Goal: Check status

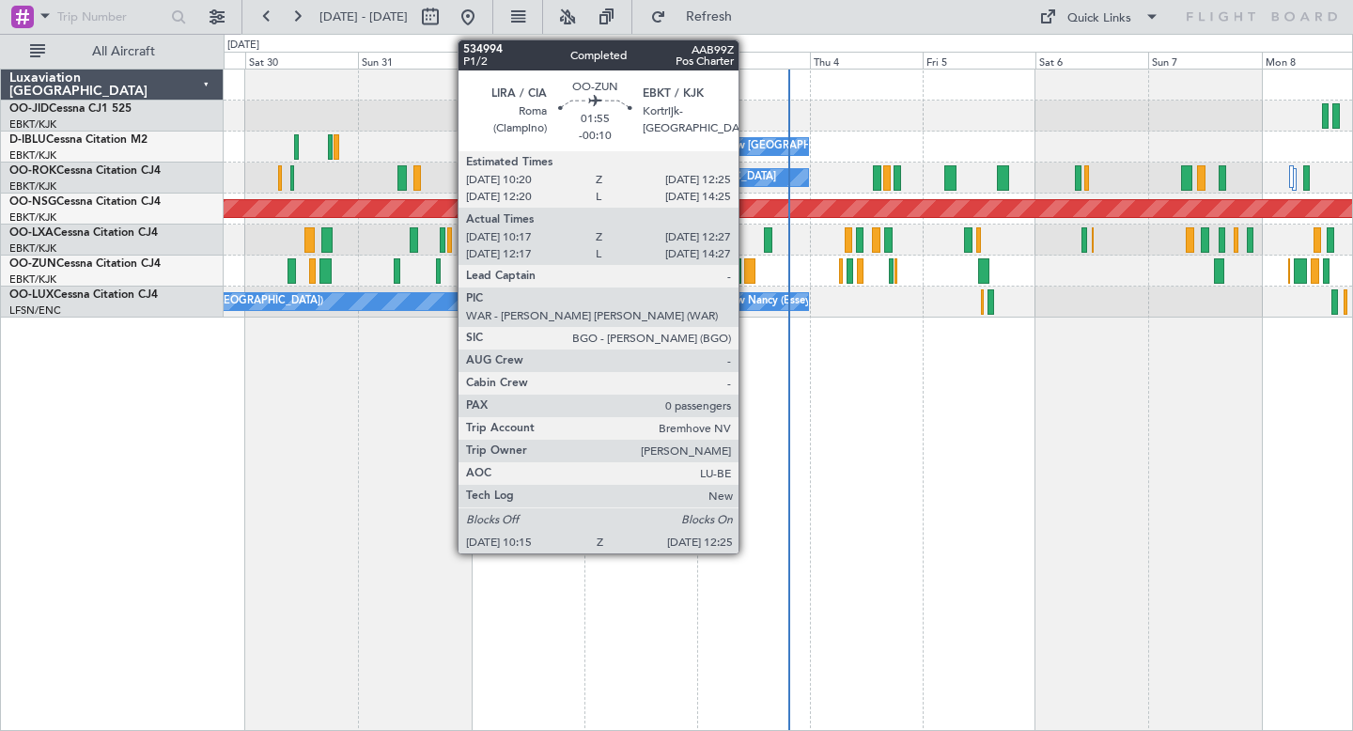
click at [747, 271] on div at bounding box center [749, 270] width 10 height 25
